Goal: Information Seeking & Learning: Learn about a topic

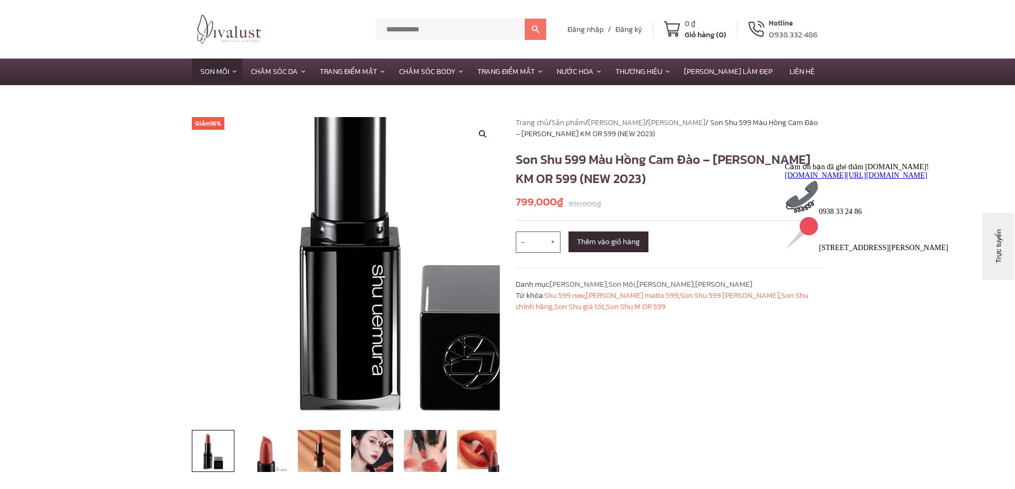
scroll to position [320, 0]
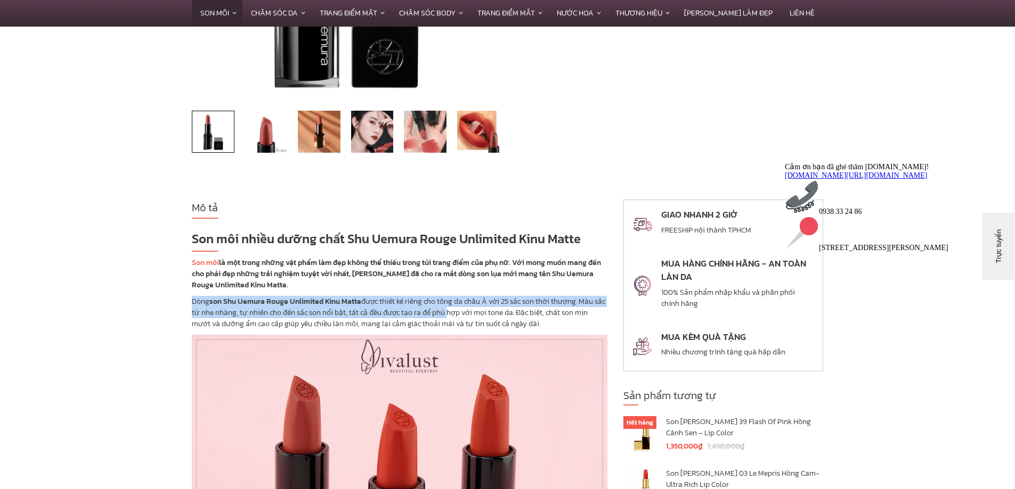
drag, startPoint x: 217, startPoint y: 306, endPoint x: 461, endPoint y: 308, distance: 244.0
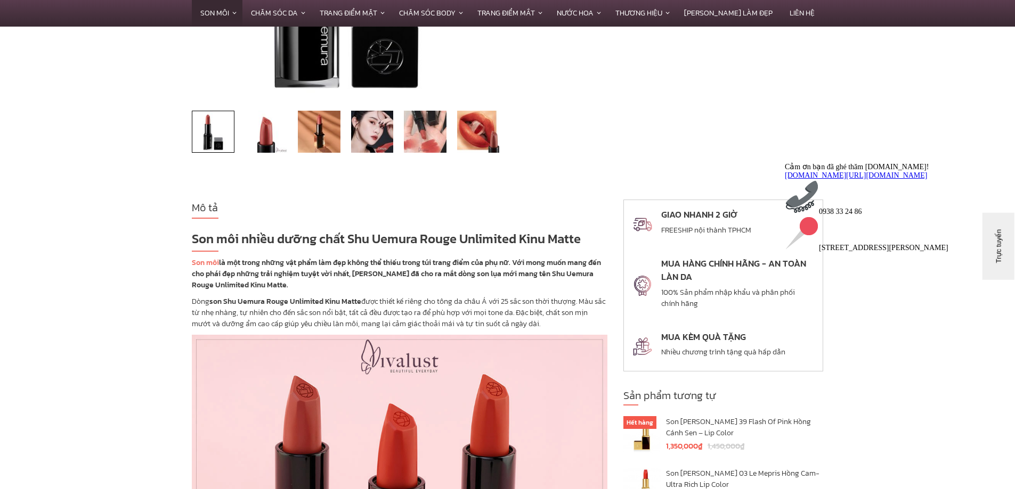
click at [464, 308] on p "Dòng son Shu Uemura Rouge Unlimited [PERSON_NAME] được thiết kế riêng cho tông …" at bounding box center [399, 313] width 415 height 34
drag, startPoint x: 191, startPoint y: 303, endPoint x: 378, endPoint y: 300, distance: 187.0
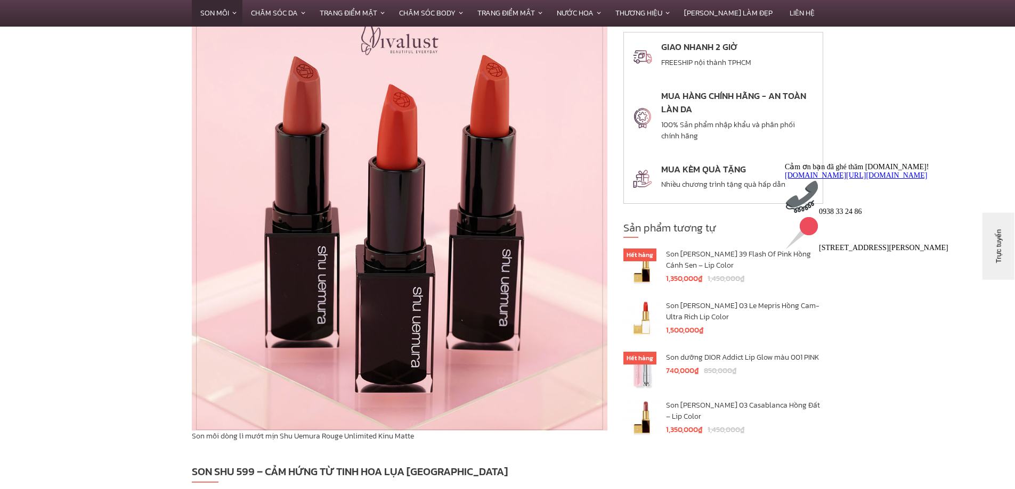
scroll to position [959, 0]
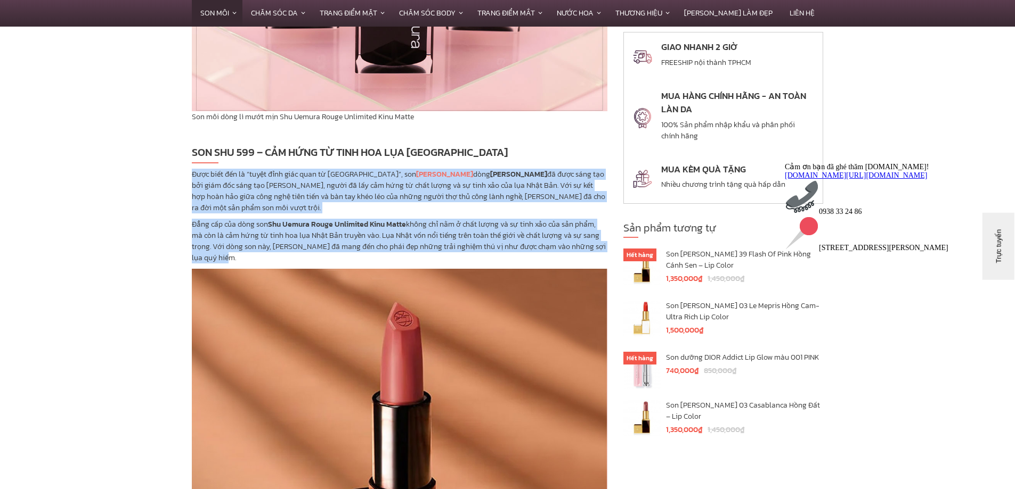
drag, startPoint x: 187, startPoint y: 174, endPoint x: 345, endPoint y: 262, distance: 180.8
copy div "Được biết đến là “tuyệt đỉnh giác quan từ [GEOGRAPHIC_DATA]”, son [PERSON_NAME]…"
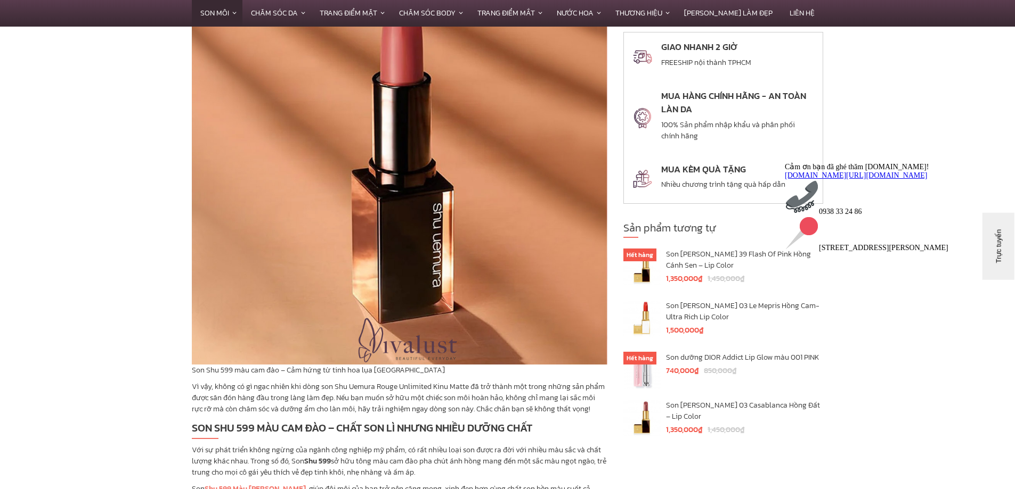
scroll to position [1385, 0]
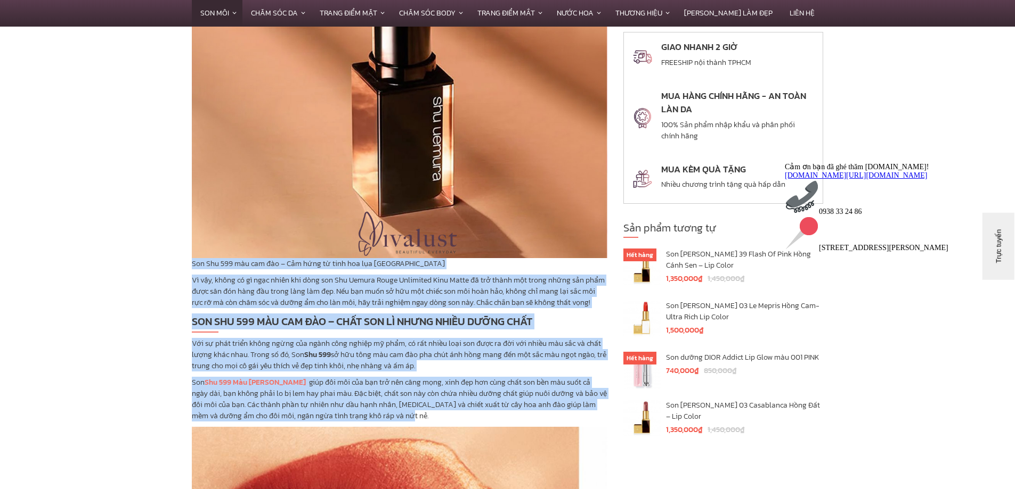
drag, startPoint x: 193, startPoint y: 263, endPoint x: 423, endPoint y: 414, distance: 275.7
copy div "Lor Ips 546 dol sit ame – Con adip el sedd eiu tem Inci Utl Et dol, magna al en…"
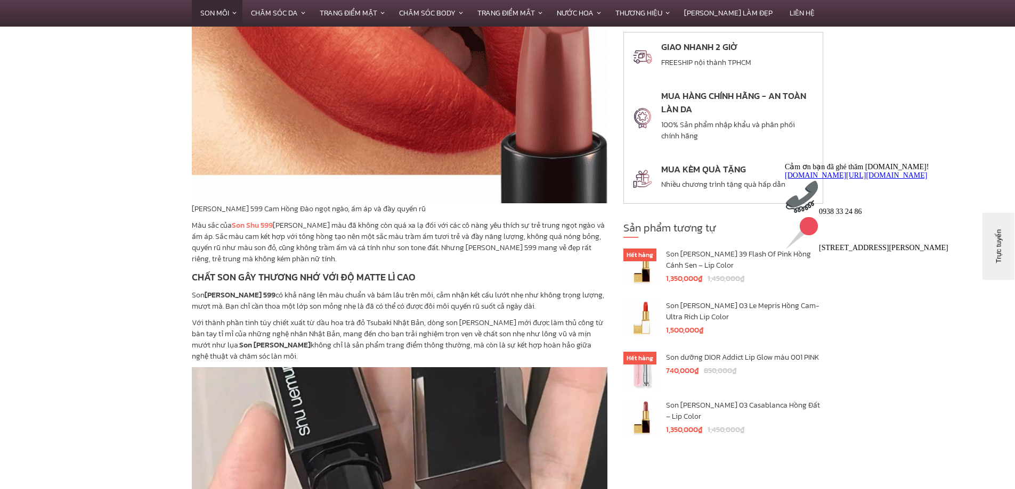
scroll to position [2077, 0]
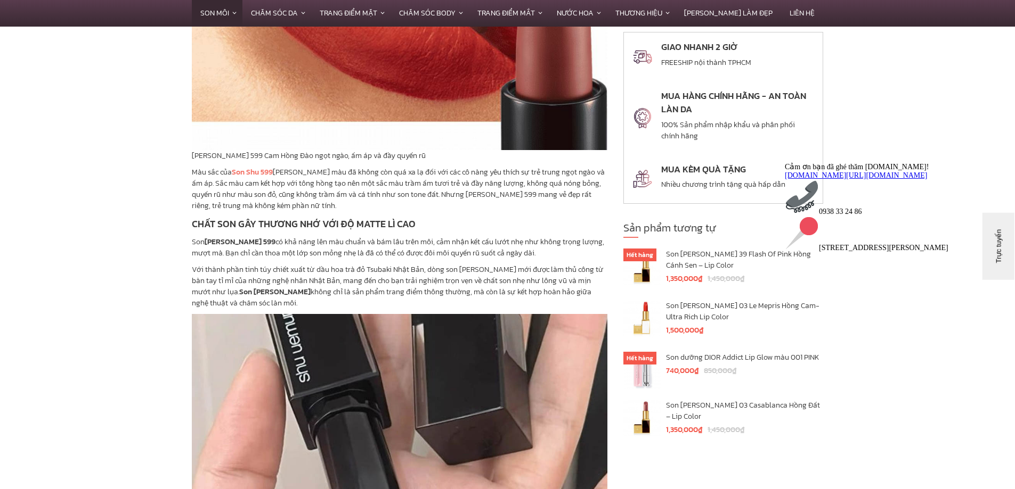
drag, startPoint x: 192, startPoint y: 173, endPoint x: 323, endPoint y: 307, distance: 187.2
click at [323, 307] on div "Mô tả Son môi nhiều dưỡng chất Shu Uemura Rouge Unlimited Kinu Matte Son môi là…" at bounding box center [399, 222] width 431 height 3561
copy div "Lor ips dol Sit Ame 799 Con Adip Eli sedd eiu te incid utl etd ma al eni adm ve…"
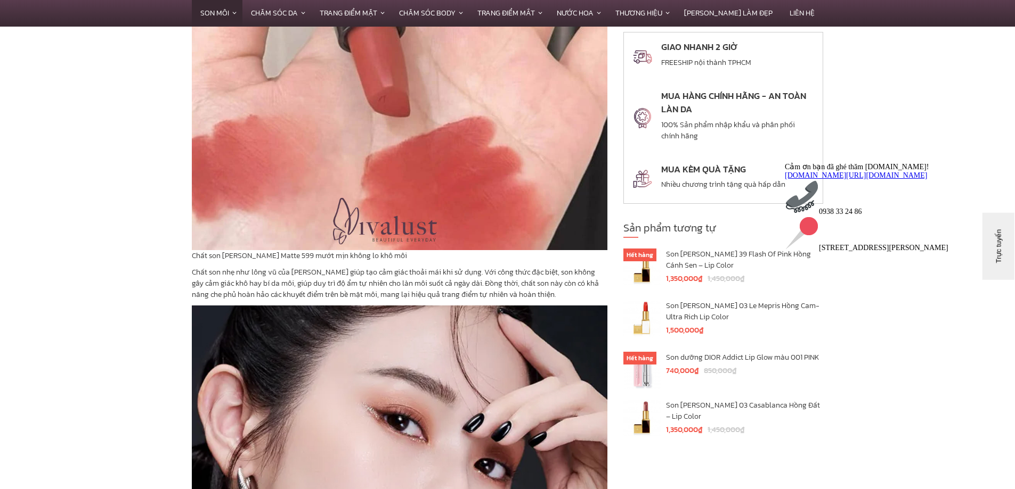
scroll to position [2610, 0]
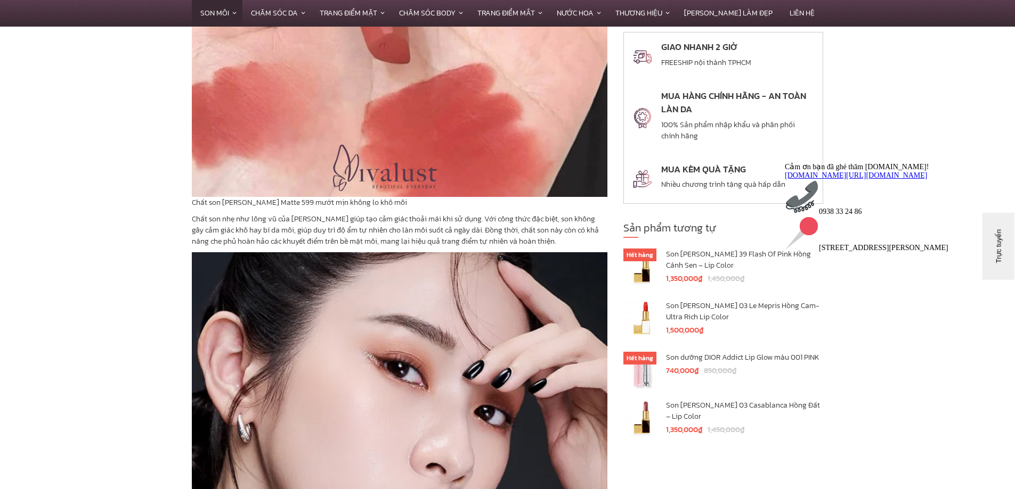
drag, startPoint x: 190, startPoint y: 201, endPoint x: 551, endPoint y: 237, distance: 362.9
copy div "Chất son [PERSON_NAME] Matte 599 mướt mịn không lo khô môi Chất son nhẹ như lôn…"
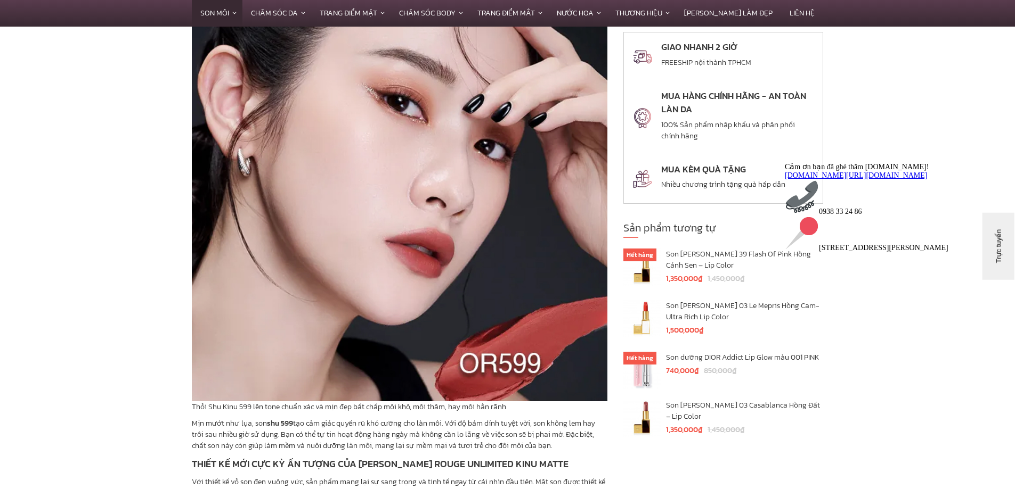
scroll to position [3089, 0]
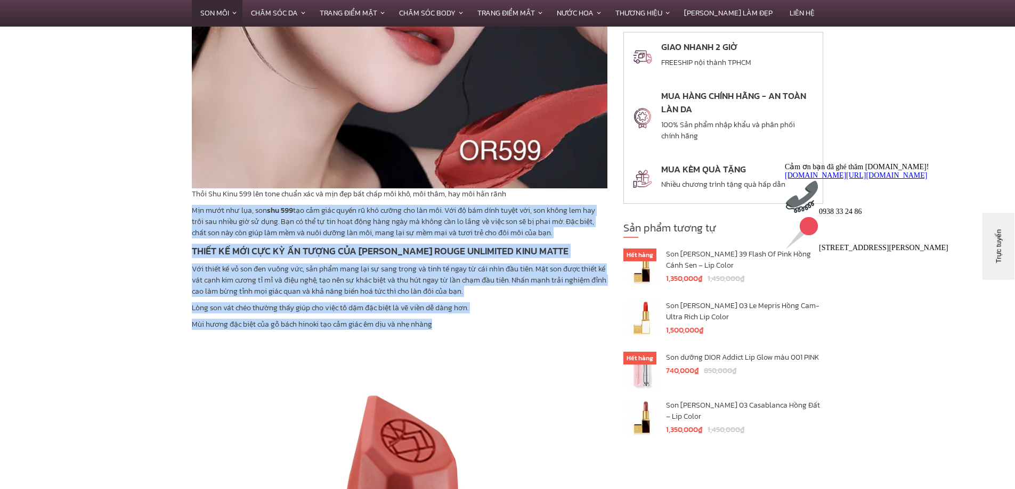
drag, startPoint x: 190, startPoint y: 211, endPoint x: 454, endPoint y: 319, distance: 285.5
copy div "Lor ipsu dol sit, ame con 246 adi eli sedd eiusm te inc utlab etd mag ali. Eni …"
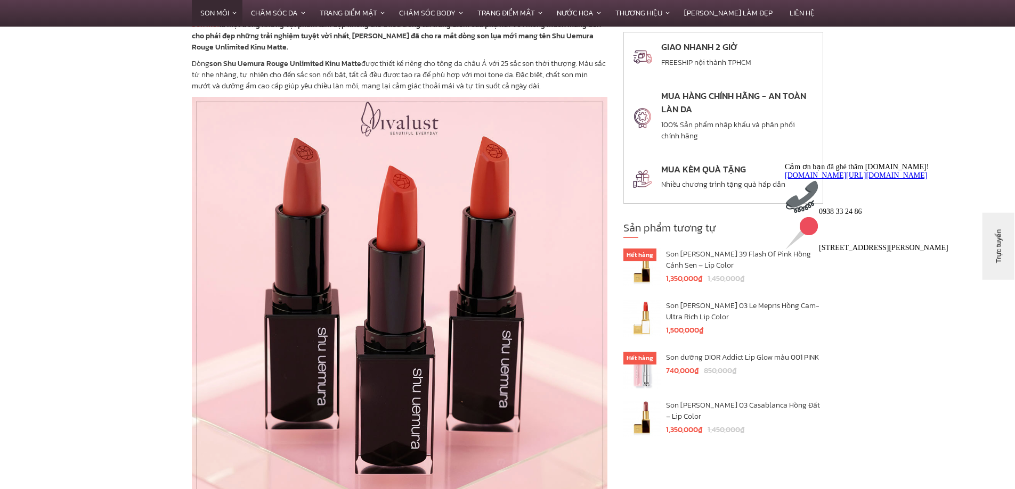
scroll to position [0, 0]
